Goal: Transaction & Acquisition: Purchase product/service

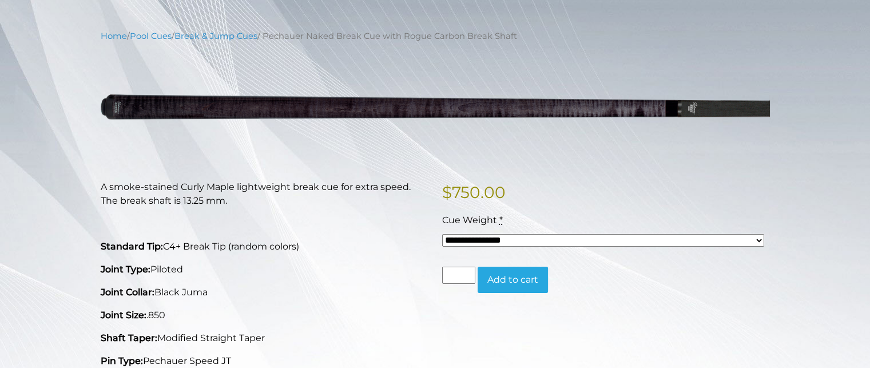
scroll to position [128, 0]
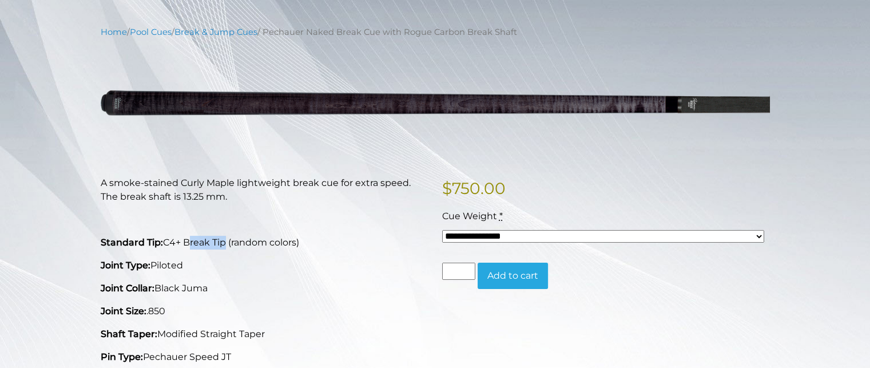
drag, startPoint x: 185, startPoint y: 240, endPoint x: 243, endPoint y: 242, distance: 57.8
click at [236, 240] on p "Standard Tip: C4+ Break Tip (random colors)" at bounding box center [265, 243] width 328 height 14
click at [243, 242] on p "Standard Tip: C4+ Break Tip (random colors)" at bounding box center [265, 243] width 328 height 14
drag, startPoint x: 213, startPoint y: 240, endPoint x: 289, endPoint y: 244, distance: 76.2
click at [289, 244] on p "Standard Tip: C4+ Break Tip (random colors)" at bounding box center [265, 243] width 328 height 14
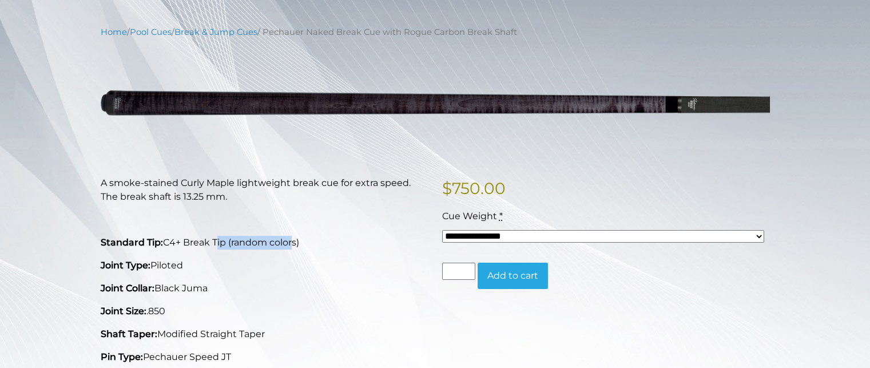
click at [289, 244] on p "Standard Tip: C4+ Break Tip (random colors)" at bounding box center [265, 243] width 328 height 14
click at [604, 235] on select "**********" at bounding box center [603, 236] width 322 height 13
select select "*****"
click at [442, 230] on select "**********" at bounding box center [603, 236] width 322 height 13
click at [601, 220] on div "Cue Weight *" at bounding box center [603, 216] width 322 height 14
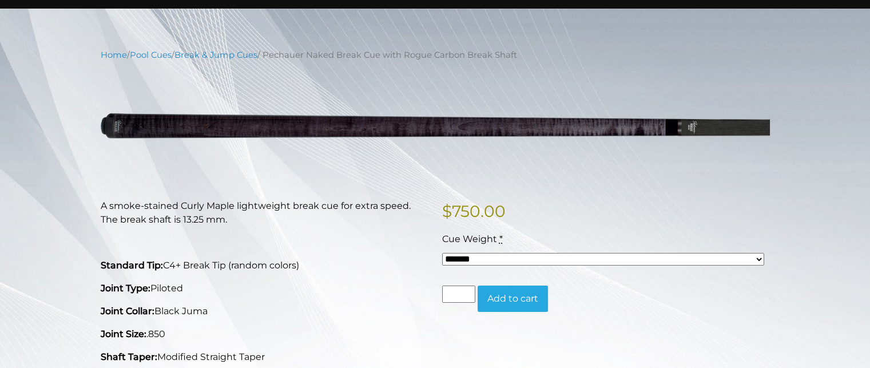
scroll to position [0, 0]
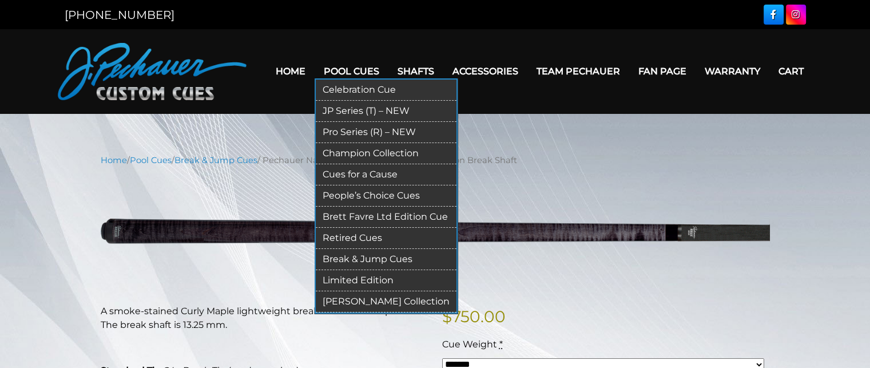
click at [354, 134] on link "Pro Series (R) – NEW" at bounding box center [386, 132] width 141 height 21
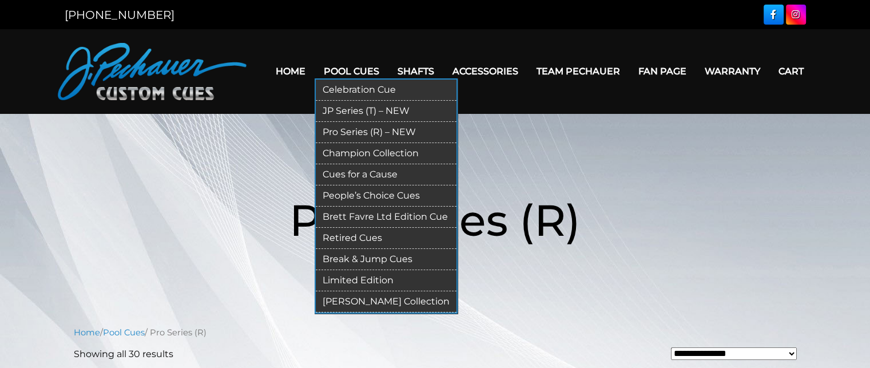
click at [353, 130] on link "Pro Series (R) – NEW" at bounding box center [386, 132] width 141 height 21
click at [353, 128] on link "Pro Series (R) – NEW" at bounding box center [386, 132] width 141 height 21
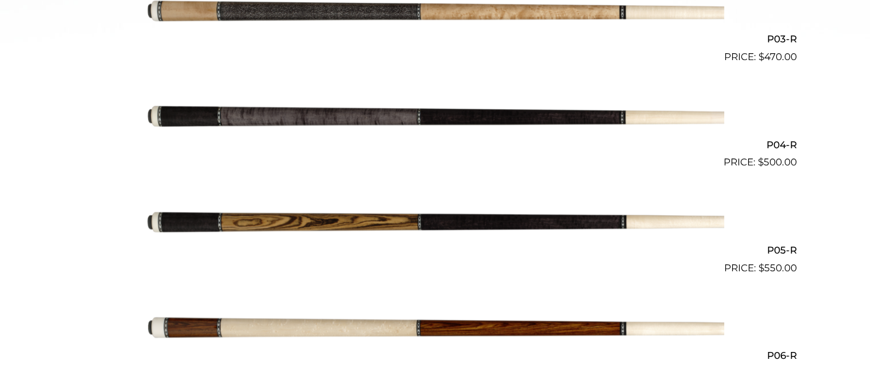
scroll to position [617, 0]
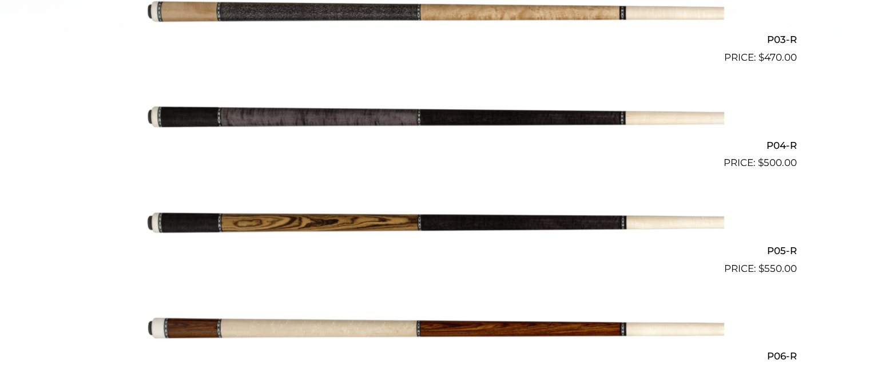
click at [419, 126] on img at bounding box center [435, 118] width 578 height 96
click at [417, 126] on img at bounding box center [435, 118] width 578 height 96
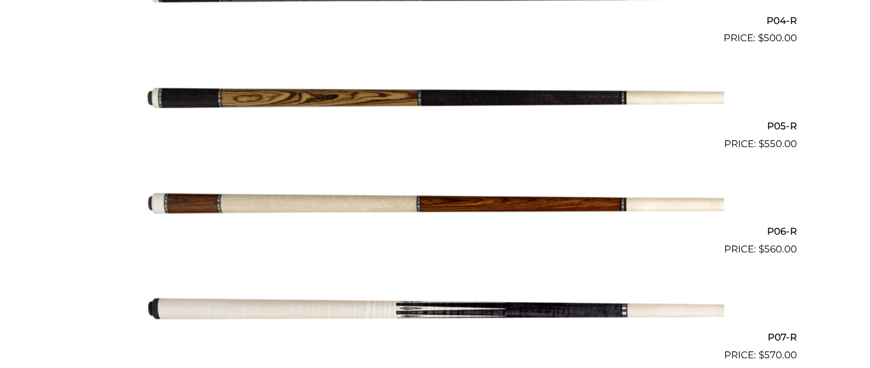
scroll to position [735, 0]
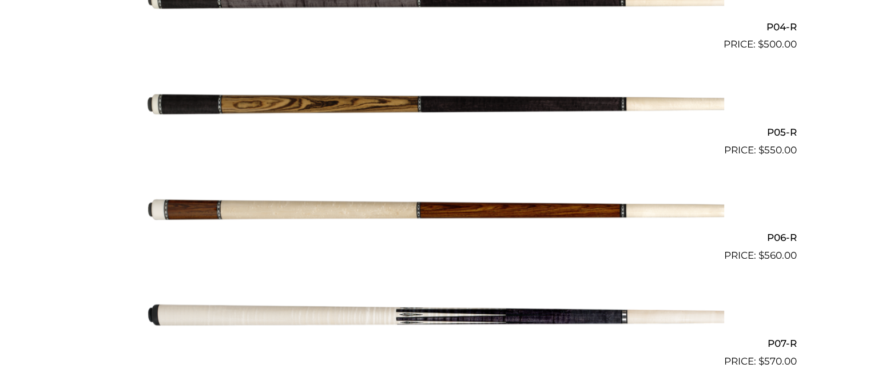
click at [428, 210] on img at bounding box center [435, 211] width 578 height 96
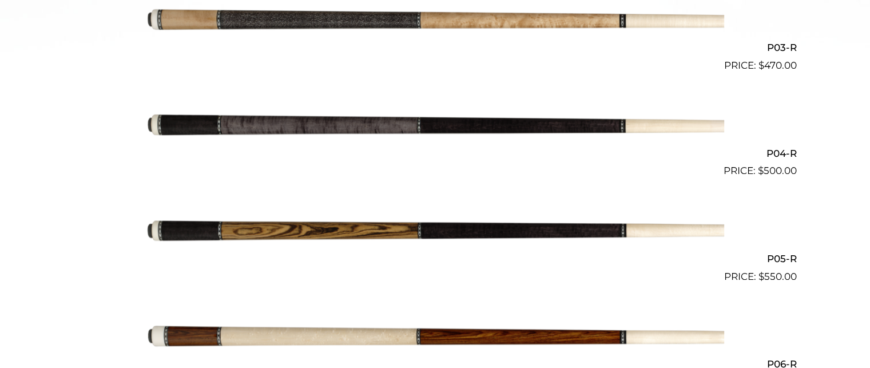
scroll to position [607, 0]
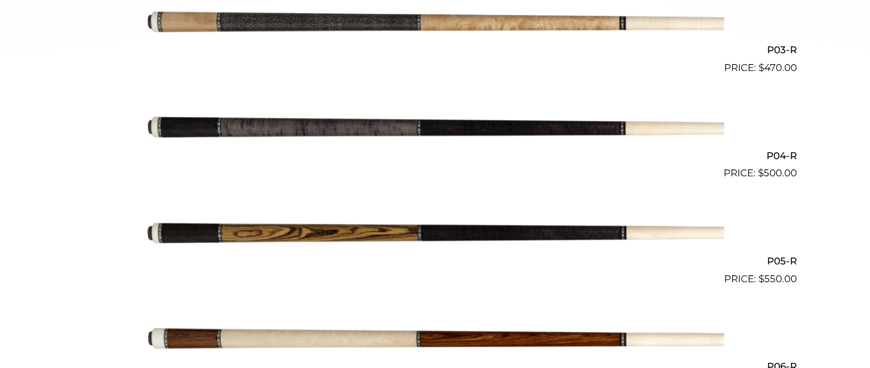
click at [398, 117] on img at bounding box center [435, 128] width 578 height 96
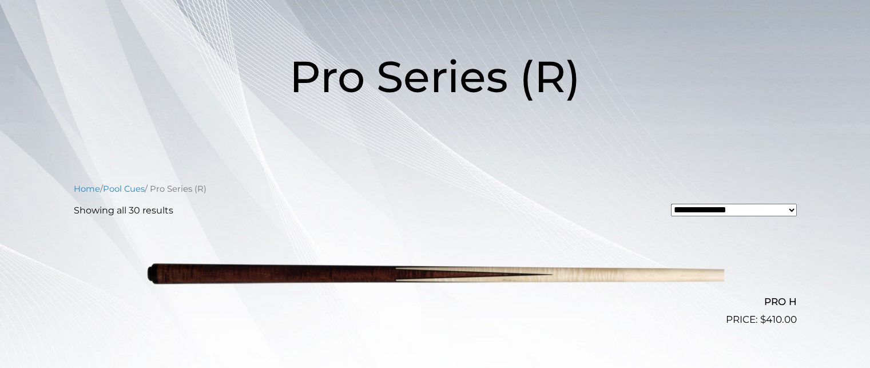
scroll to position [0, 0]
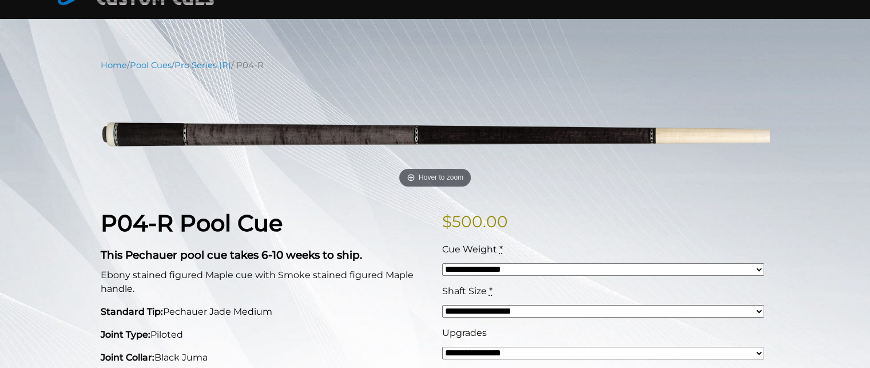
scroll to position [92, 0]
